Goal: Check status

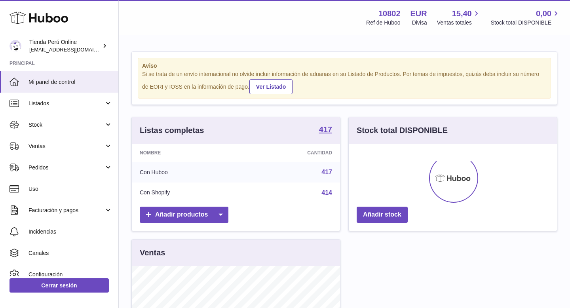
scroll to position [123, 208]
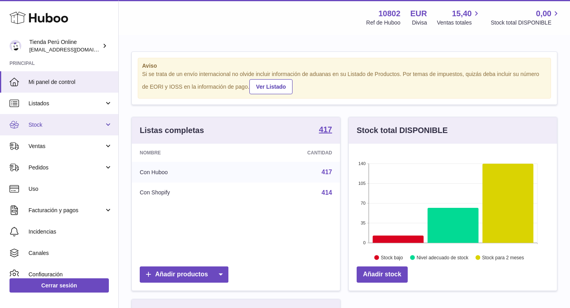
click at [82, 128] on span "Stock" at bounding box center [66, 125] width 76 height 8
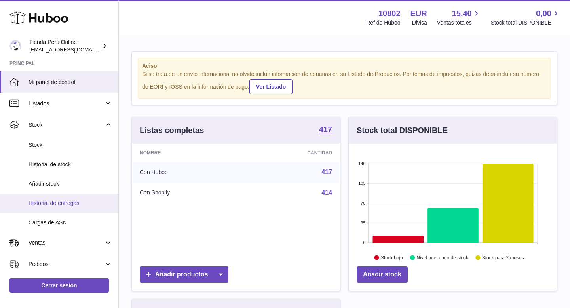
click at [74, 206] on span "Historial de entregas" at bounding box center [70, 203] width 84 height 8
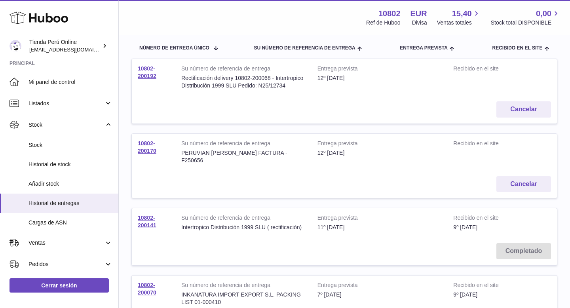
scroll to position [62, 0]
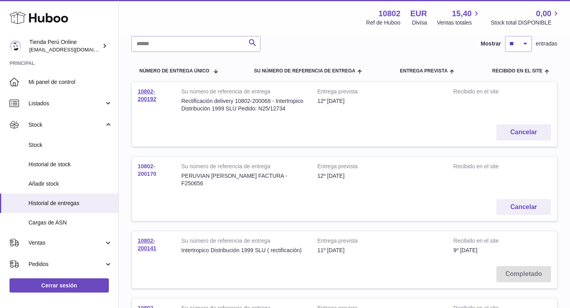
click at [148, 172] on link "10802-200170" at bounding box center [147, 170] width 19 height 14
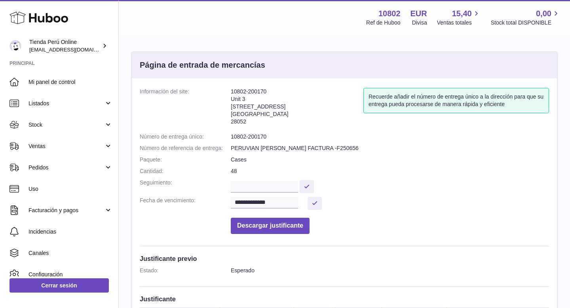
drag, startPoint x: 230, startPoint y: 136, endPoint x: 267, endPoint y: 138, distance: 36.8
click at [268, 138] on dd "10802-200170" at bounding box center [390, 137] width 318 height 8
drag, startPoint x: 231, startPoint y: 135, endPoint x: 272, endPoint y: 136, distance: 41.1
click at [273, 136] on dd "10802-200170" at bounding box center [390, 137] width 318 height 8
copy dd "10802-200170"
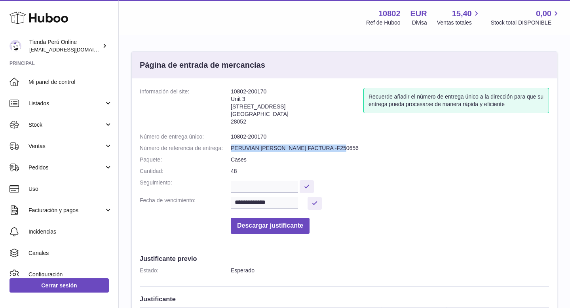
drag, startPoint x: 231, startPoint y: 147, endPoint x: 353, endPoint y: 146, distance: 121.8
click at [355, 146] on dd "PERUVIAN [PERSON_NAME] FACTURA -F250656" at bounding box center [390, 148] width 318 height 8
copy dd "PERUVIAN [PERSON_NAME] FACTURA -F250656"
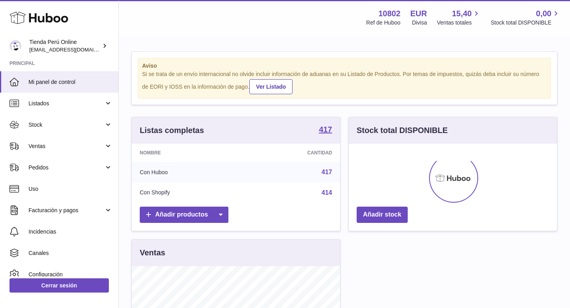
scroll to position [123, 208]
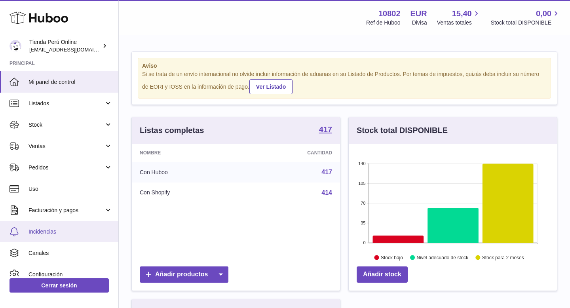
click at [58, 232] on span "Incidencias" at bounding box center [70, 232] width 84 height 8
